Goal: Find specific page/section: Find specific page/section

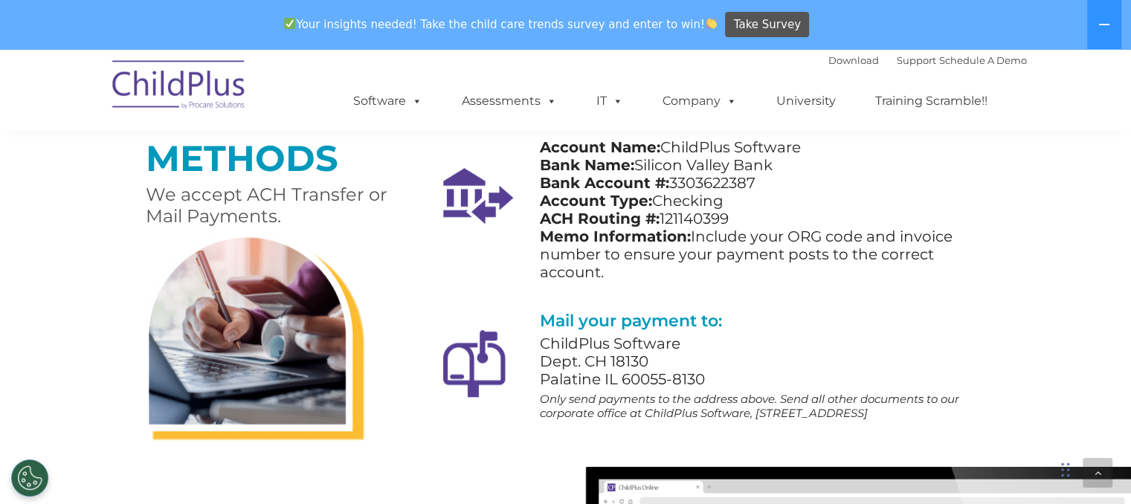
scroll to position [1229, 0]
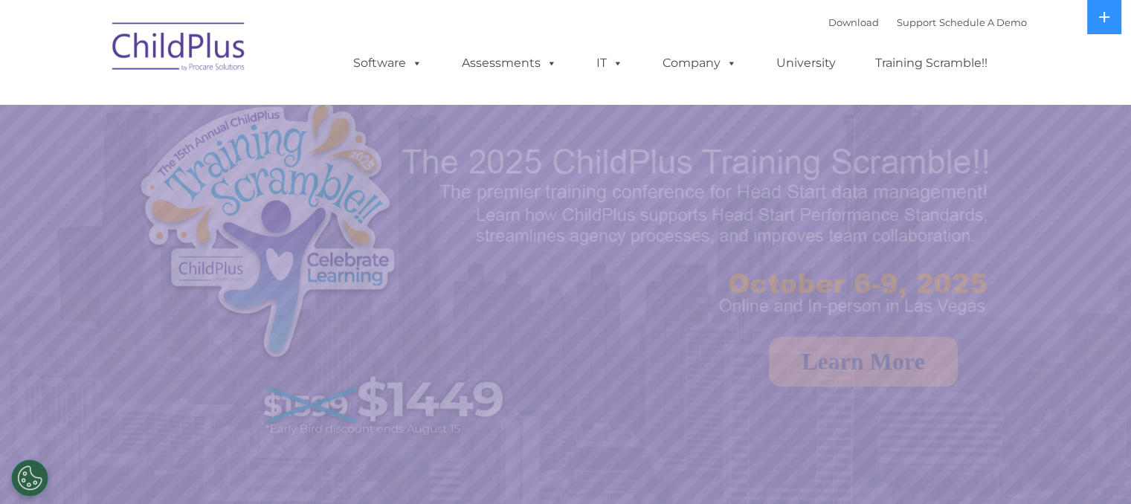
select select "MEDIUM"
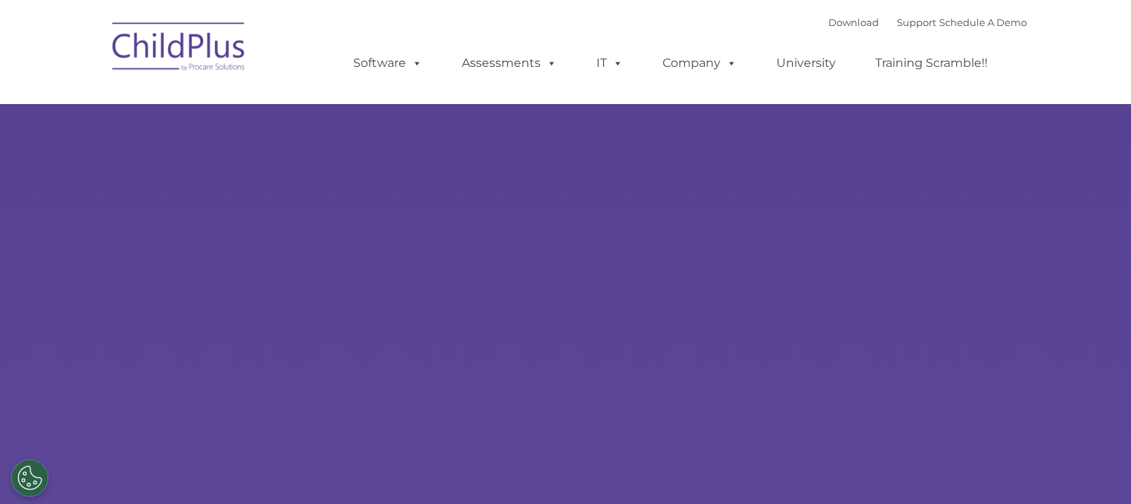
type input ""
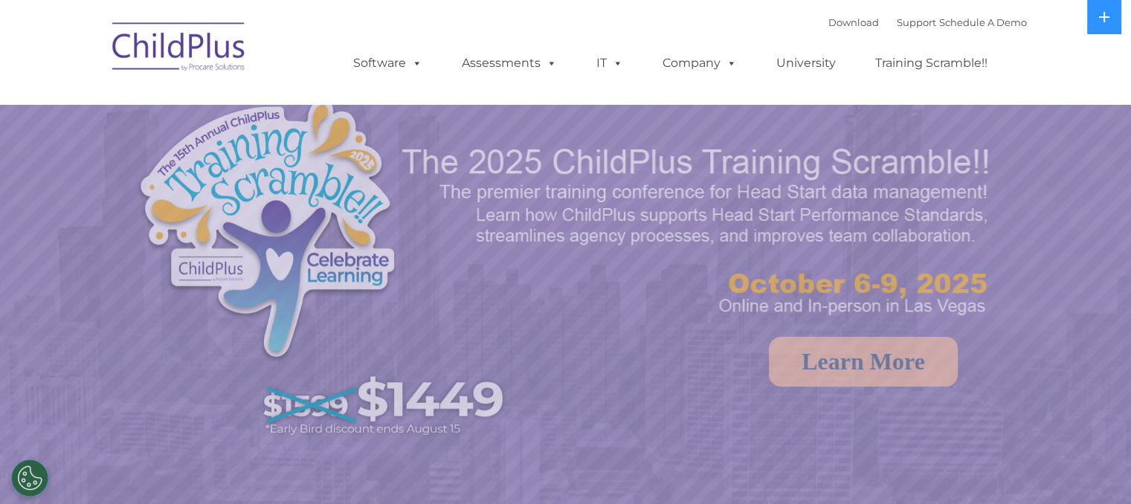
select select "MEDIUM"
